Goal: Task Accomplishment & Management: Manage account settings

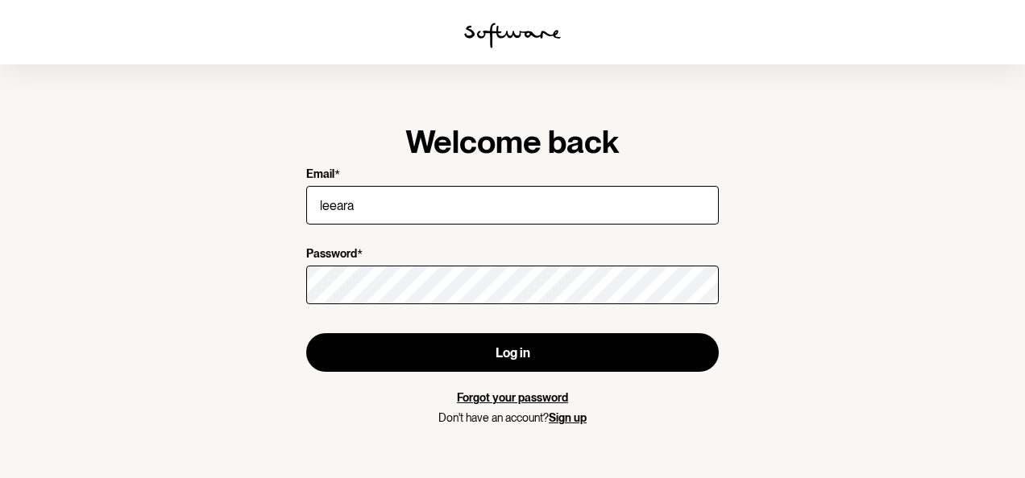
type input "[EMAIL_ADDRESS][DOMAIN_NAME]"
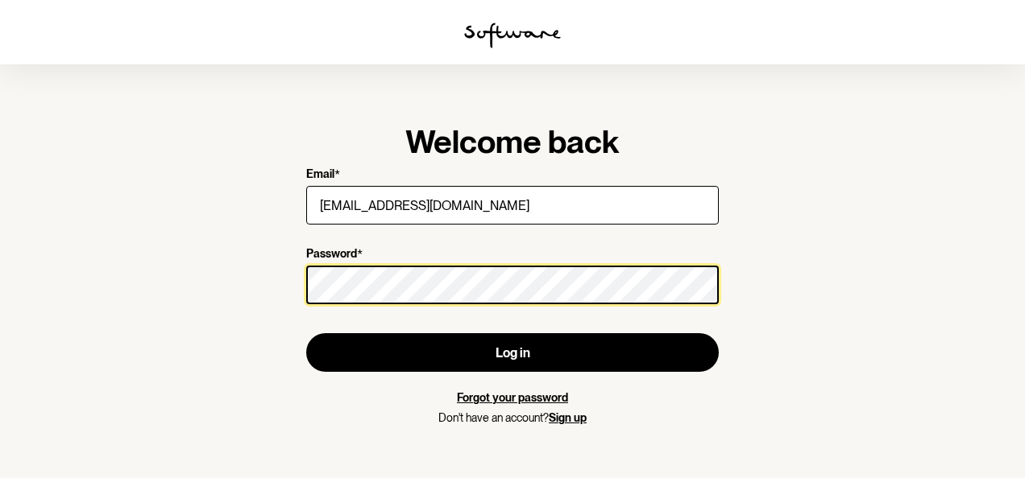
click at [306, 333] on button "Log in" at bounding box center [512, 352] width 412 height 39
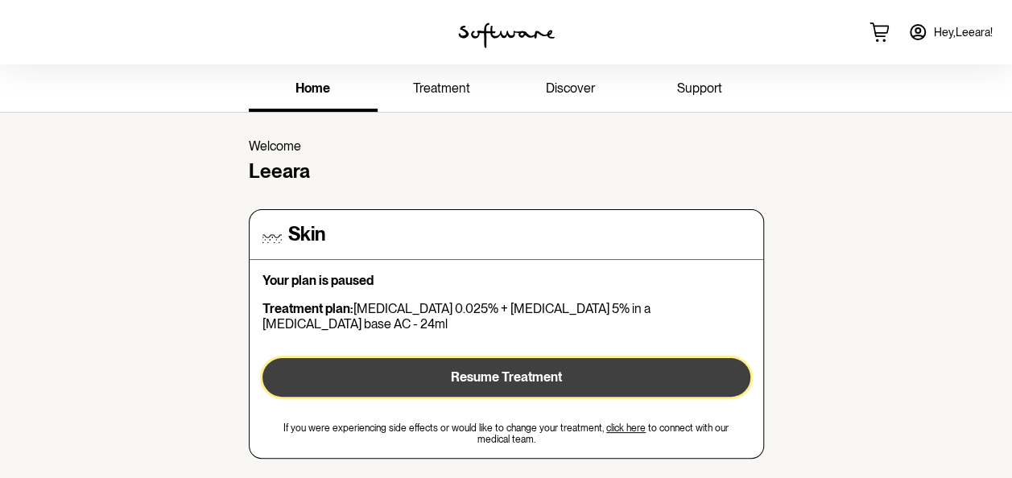
click at [596, 365] on button "Resume Treatment" at bounding box center [507, 377] width 488 height 39
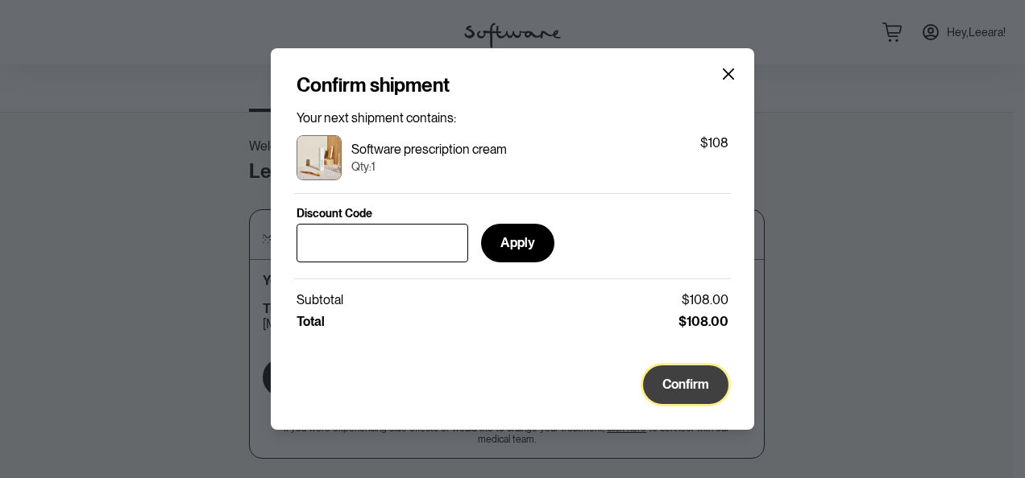
click at [660, 384] on button "Confirm" at bounding box center [685, 385] width 85 height 39
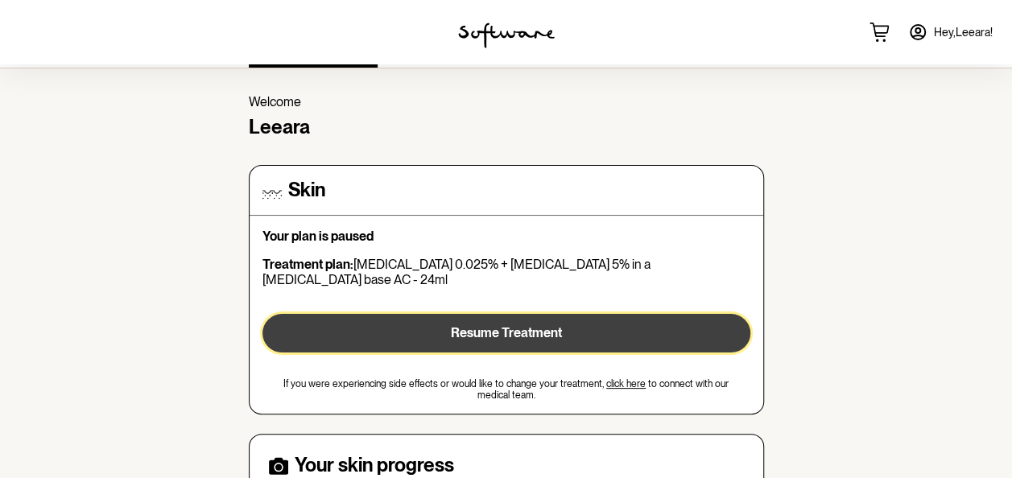
scroll to position [56, 0]
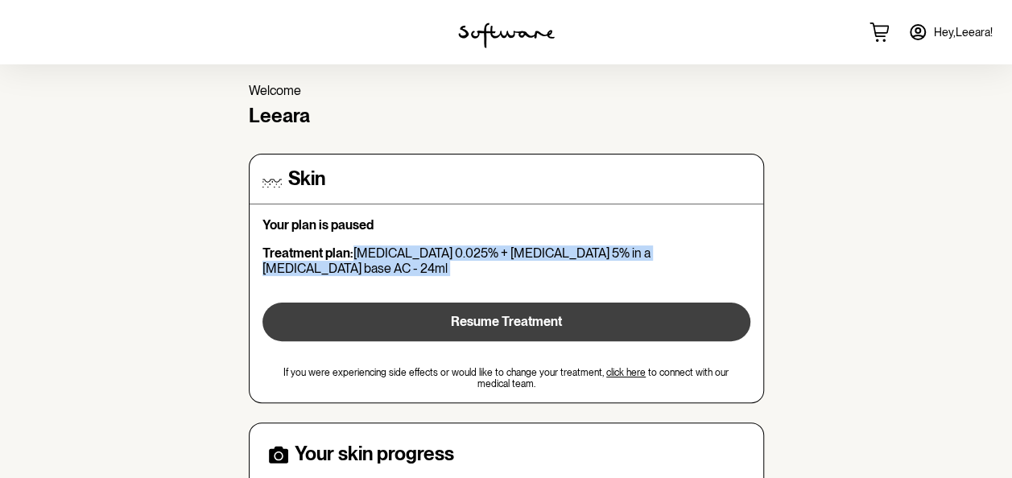
drag, startPoint x: 355, startPoint y: 246, endPoint x: 499, endPoint y: 287, distance: 149.7
click at [499, 287] on div "Your plan is paused Treatment plan: [MEDICAL_DATA] 0.025% + [MEDICAL_DATA] 5% i…" at bounding box center [507, 303] width 488 height 172
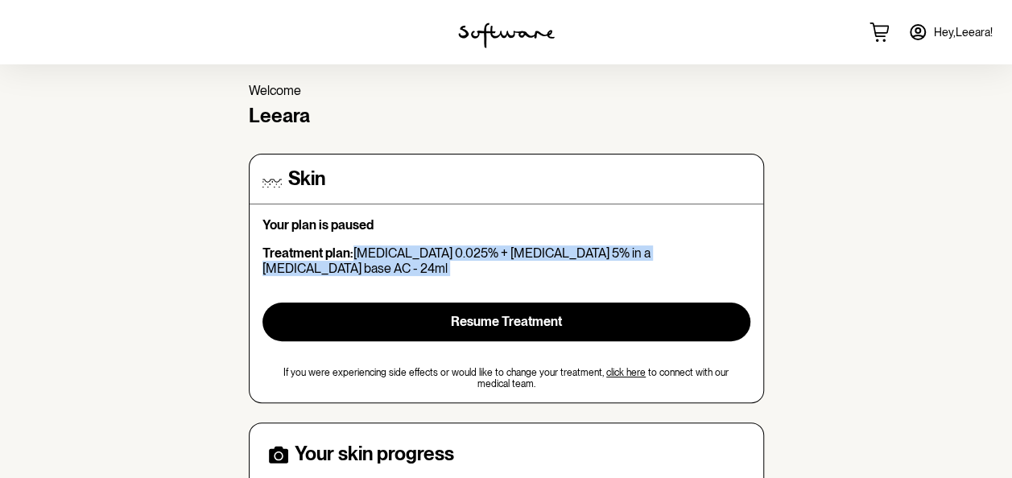
drag, startPoint x: 499, startPoint y: 287, endPoint x: 478, endPoint y: 248, distance: 44.4
click at [478, 248] on p "Treatment plan: [MEDICAL_DATA] 0.025% + [MEDICAL_DATA] 5% in a [MEDICAL_DATA] b…" at bounding box center [507, 261] width 488 height 31
copy div "[MEDICAL_DATA] 0.025% + [MEDICAL_DATA] 5% in a [MEDICAL_DATA] base AC - 24ml Re…"
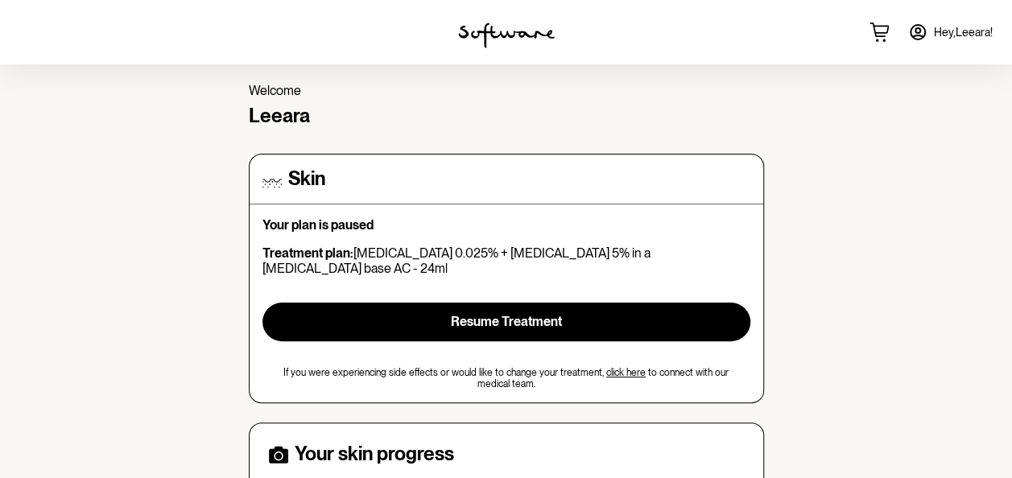
click at [620, 367] on link "click here" at bounding box center [625, 372] width 39 height 11
